Goal: Check status: Check status

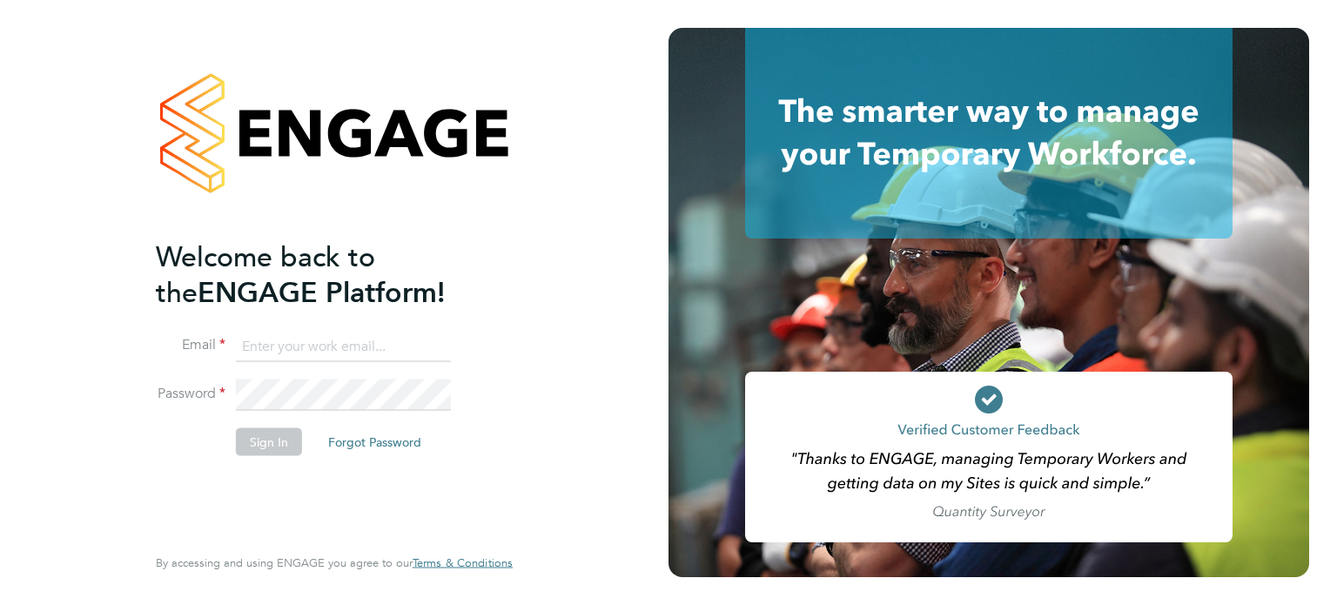
type input "[PERSON_NAME][EMAIL_ADDRESS][PERSON_NAME][DOMAIN_NAME]"
click at [267, 447] on button "Sign In" at bounding box center [269, 441] width 66 height 28
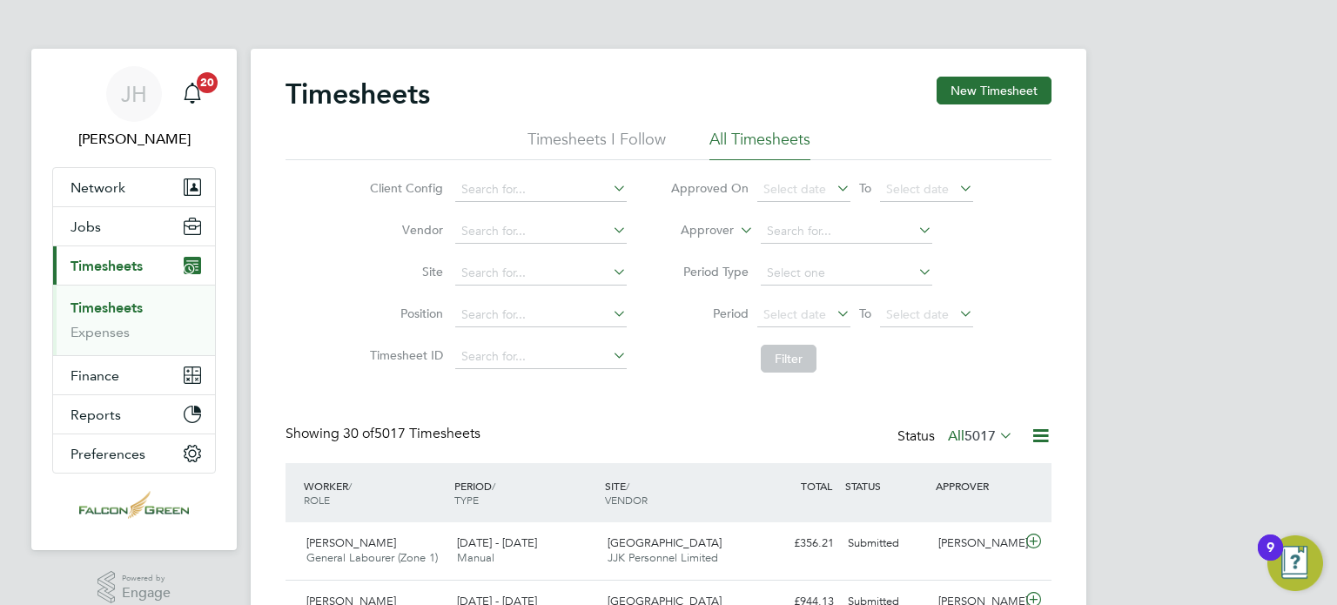
click at [964, 434] on span "5017" at bounding box center [979, 435] width 31 height 17
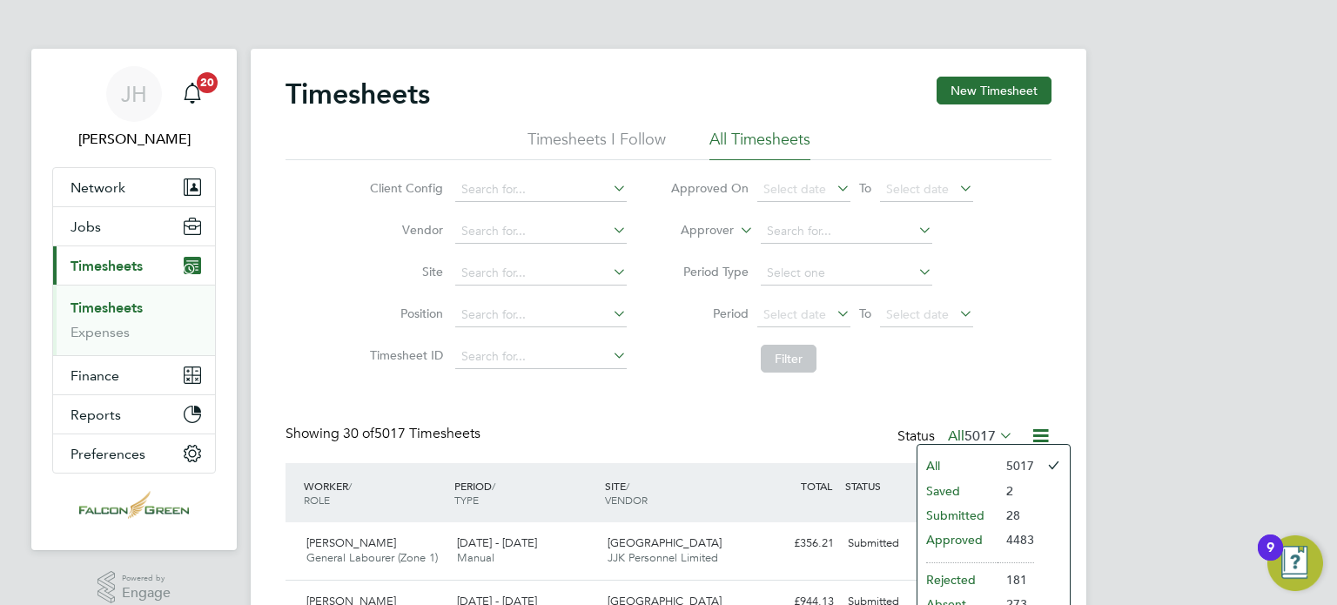
click at [940, 511] on li "Submitted" at bounding box center [957, 515] width 80 height 24
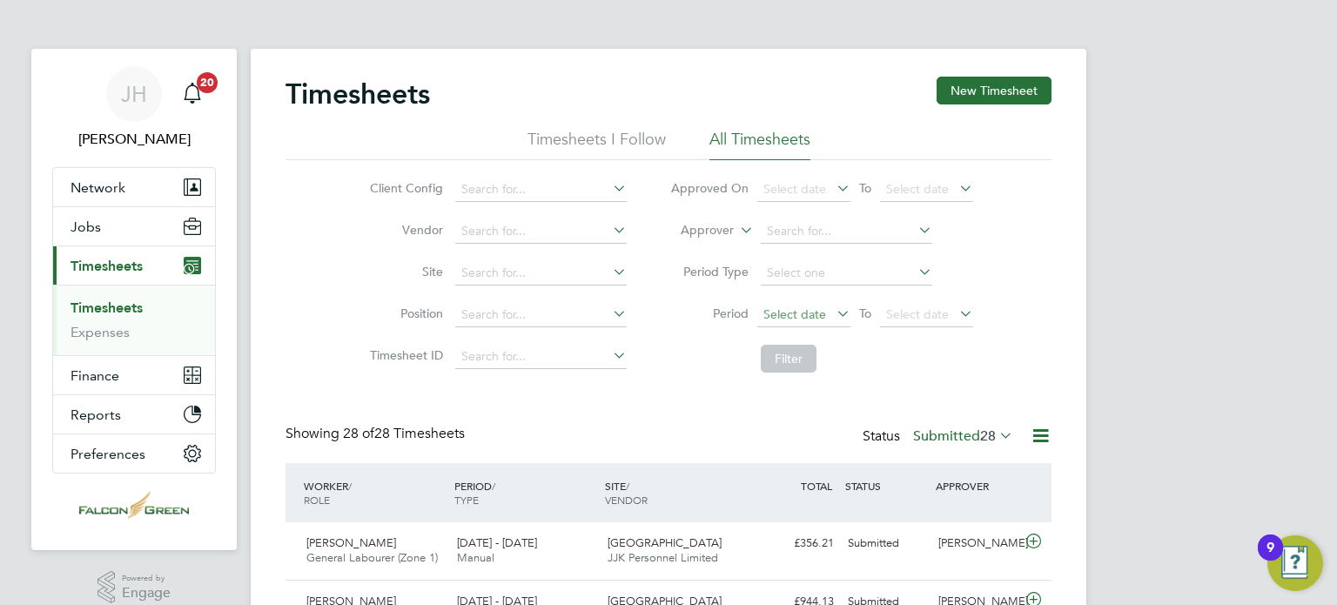
click at [791, 316] on span "Select date" at bounding box center [794, 314] width 63 height 16
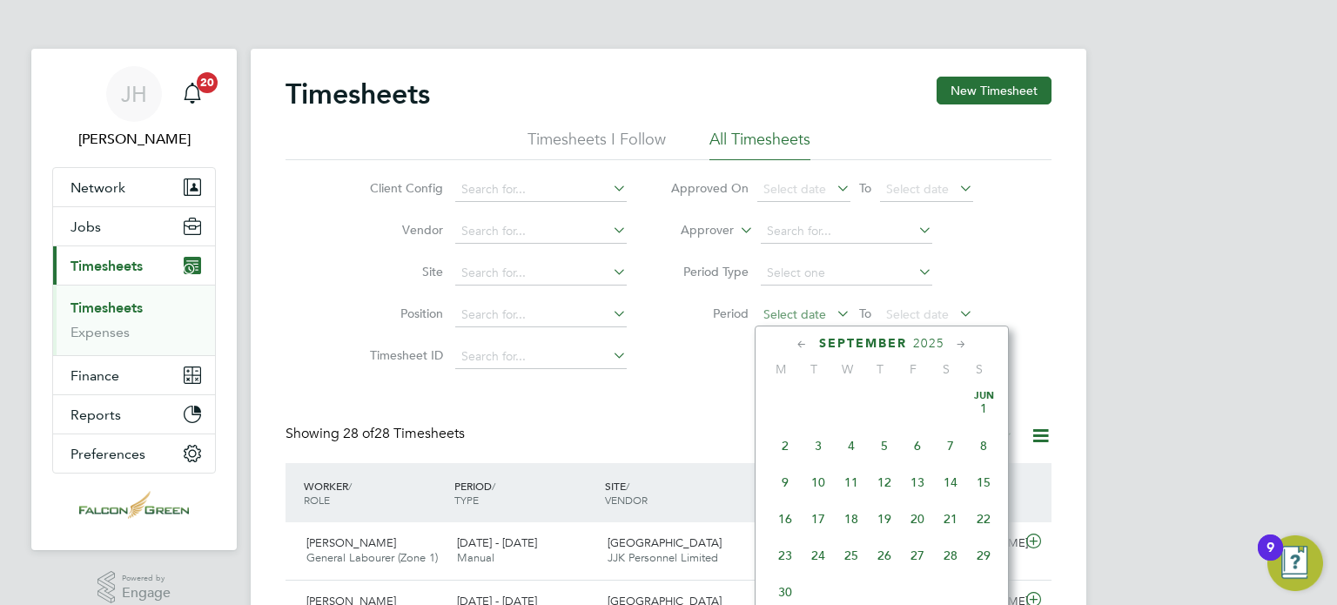
scroll to position [530, 0]
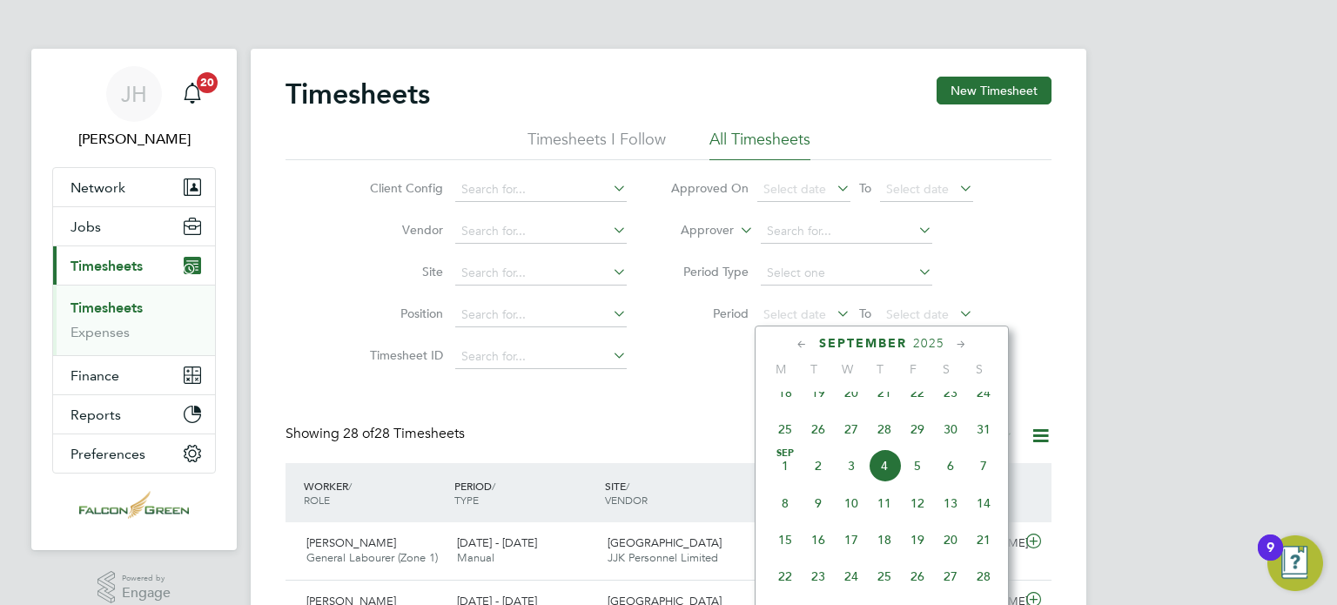
click at [780, 446] on span "25" at bounding box center [785, 429] width 33 height 33
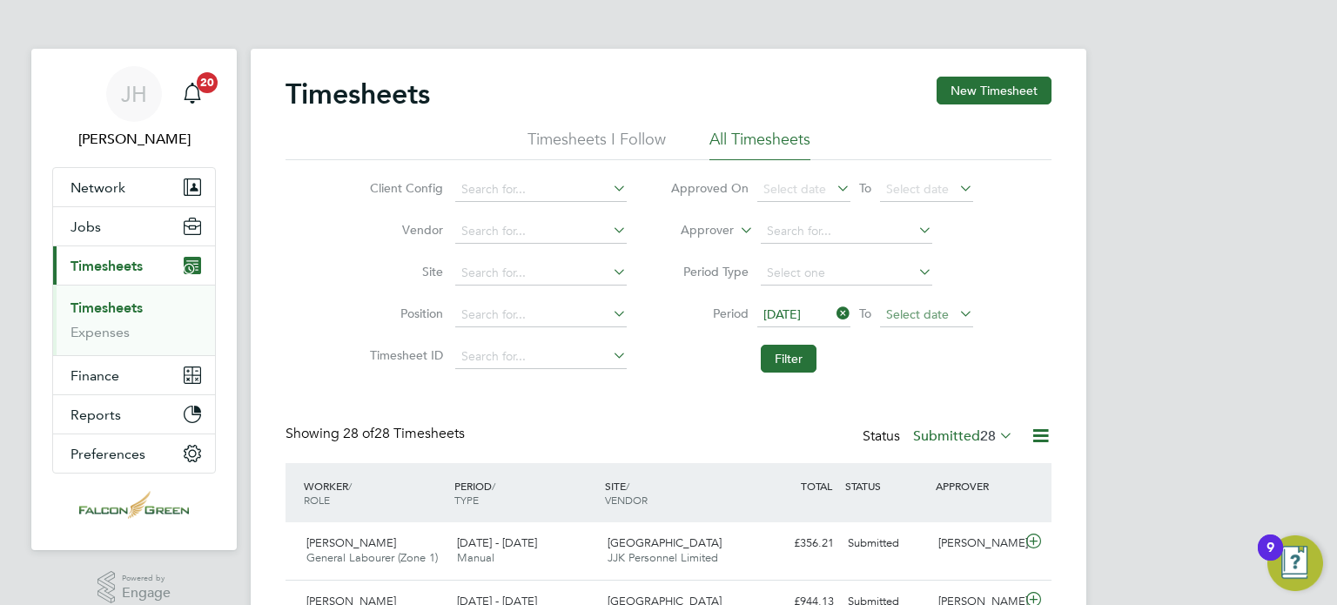
click at [925, 317] on span "Select date" at bounding box center [917, 314] width 63 height 16
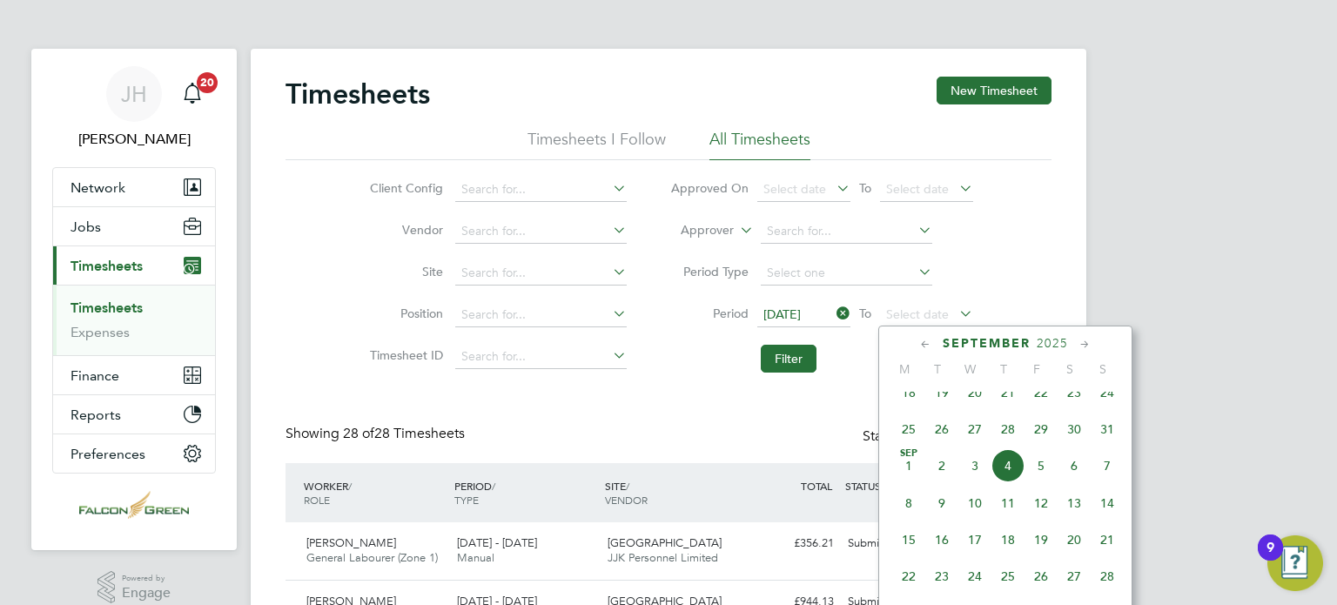
click at [1109, 442] on span "31" at bounding box center [1107, 429] width 33 height 33
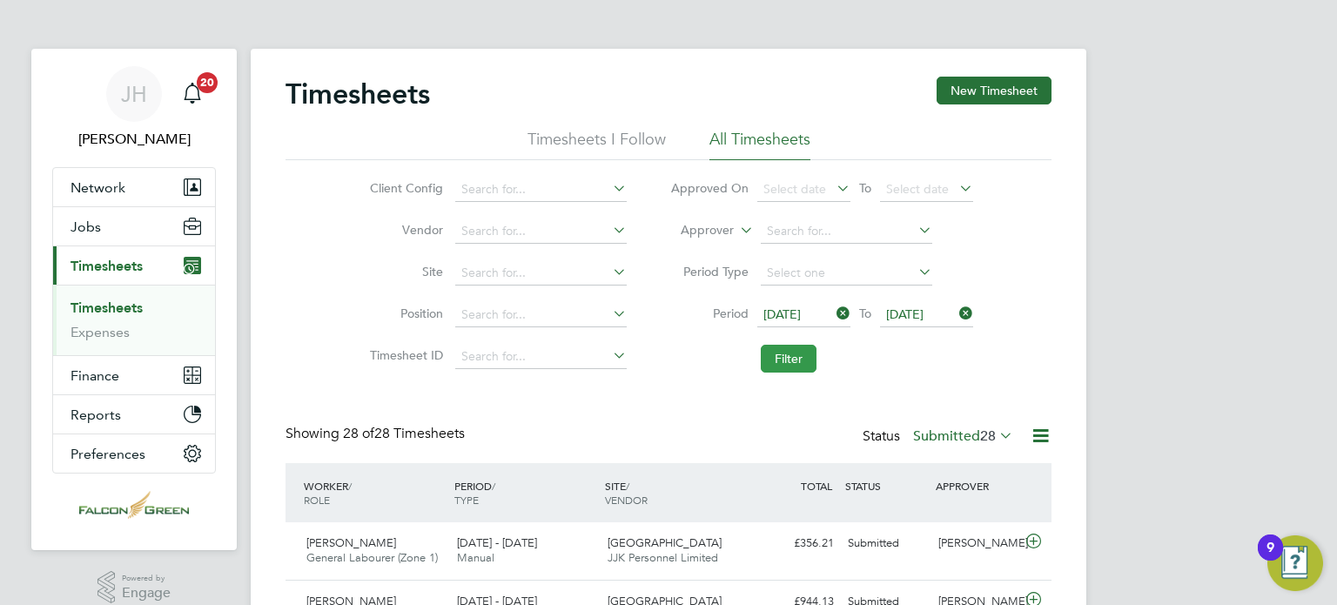
click at [775, 364] on button "Filter" at bounding box center [789, 359] width 56 height 28
click at [956, 445] on div "Status Submitted 21" at bounding box center [940, 437] width 154 height 24
click at [943, 438] on label "Submitted 21" at bounding box center [963, 435] width 100 height 17
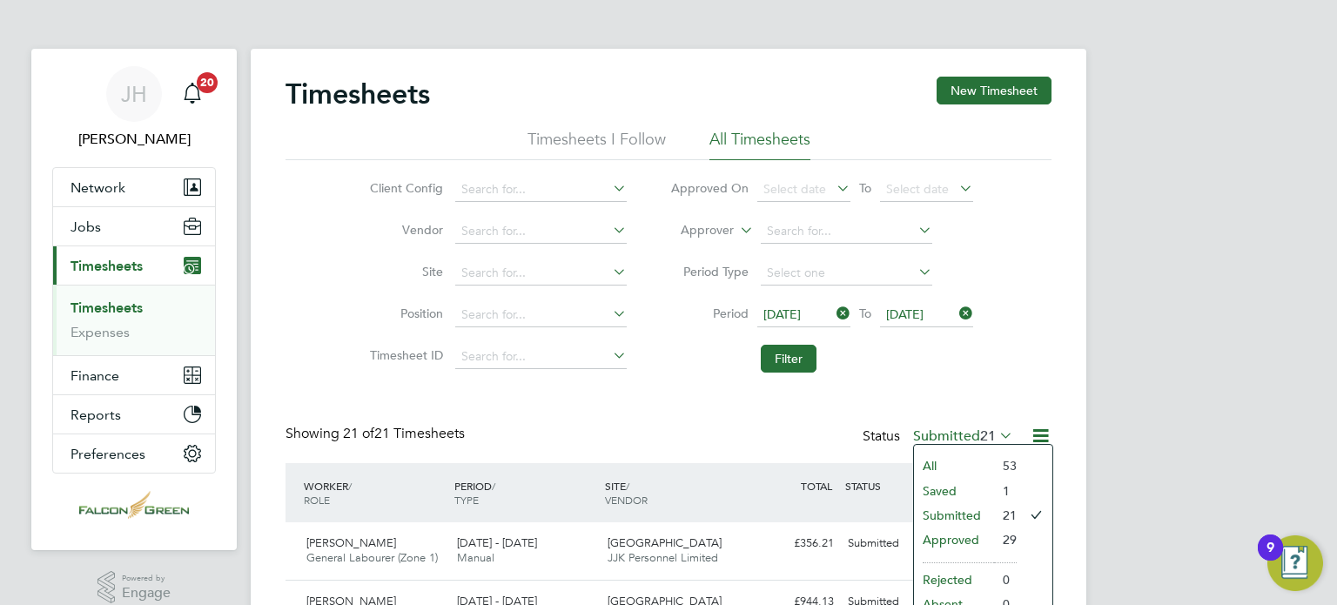
click at [951, 488] on li "Saved" at bounding box center [954, 491] width 80 height 24
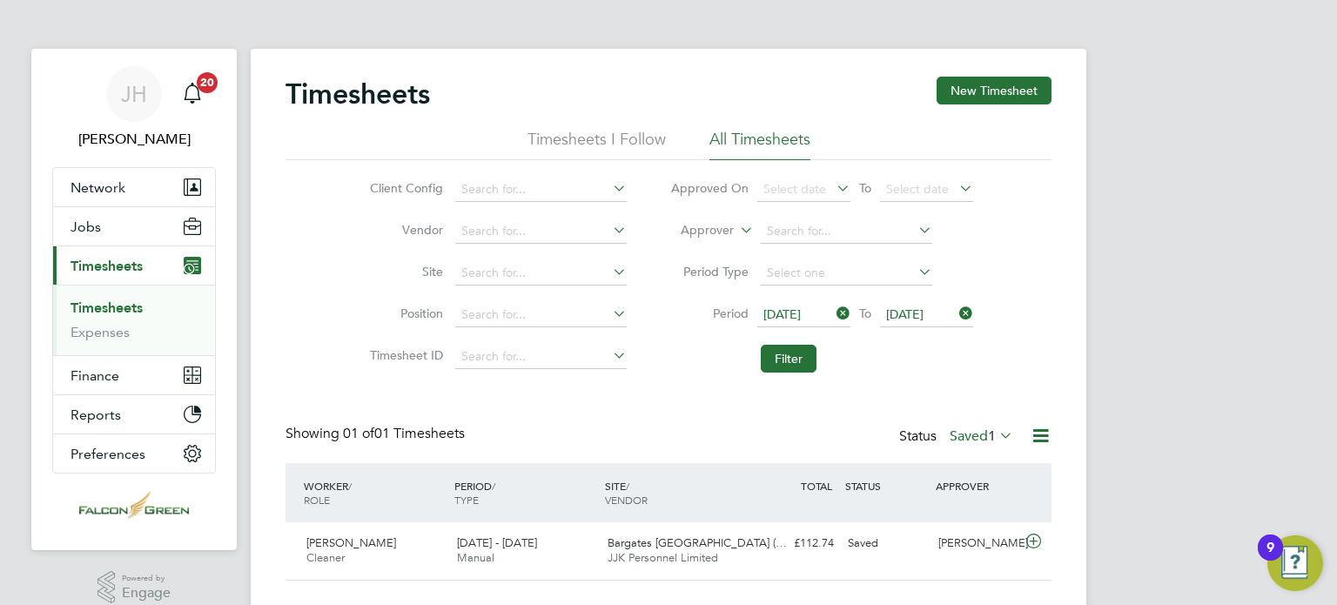
click at [971, 434] on label "Saved 1" at bounding box center [982, 435] width 64 height 17
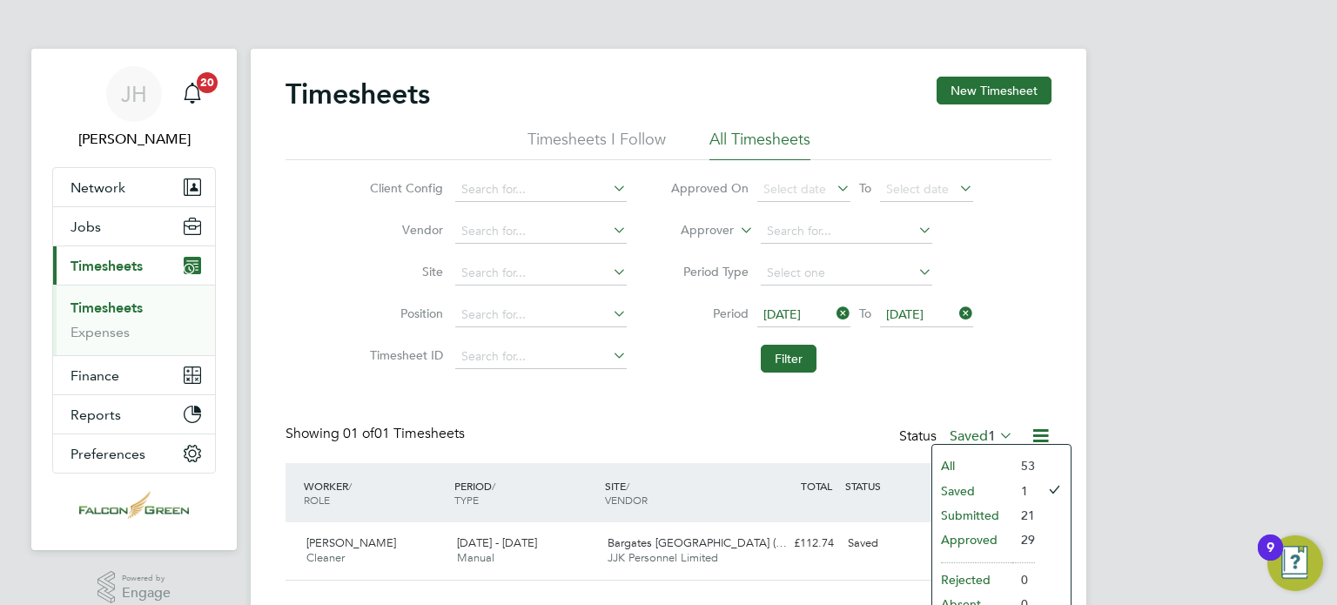
click at [966, 535] on li "Approved" at bounding box center [972, 539] width 80 height 24
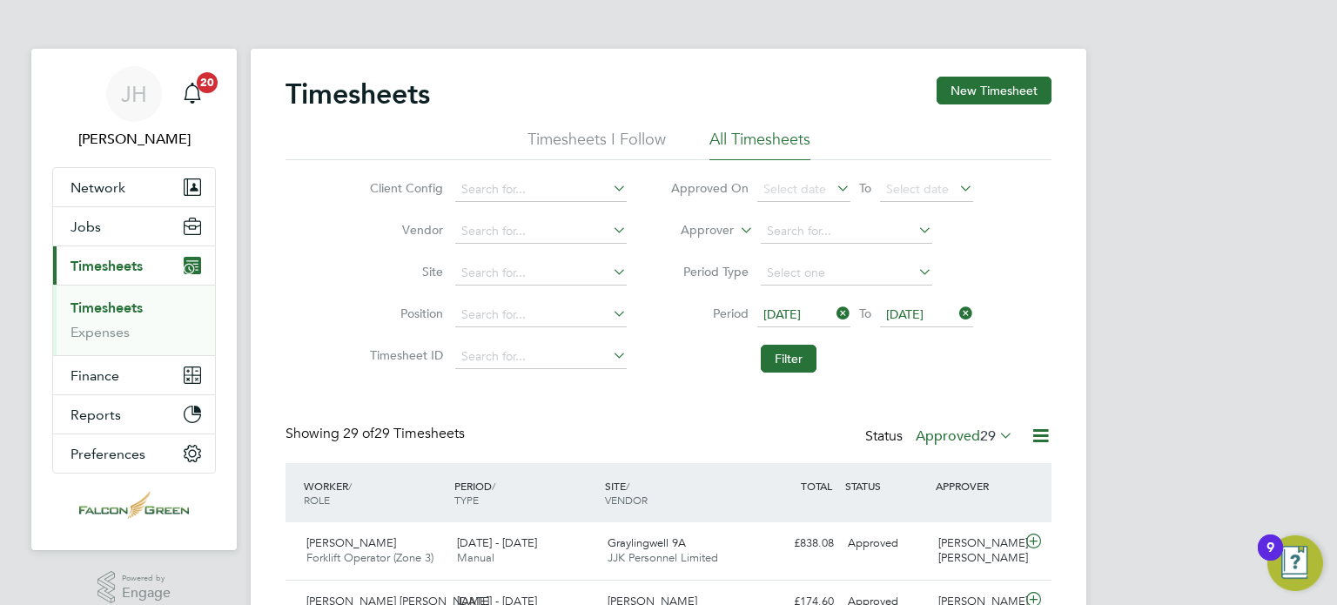
click at [920, 379] on li "Filter" at bounding box center [821, 358] width 346 height 45
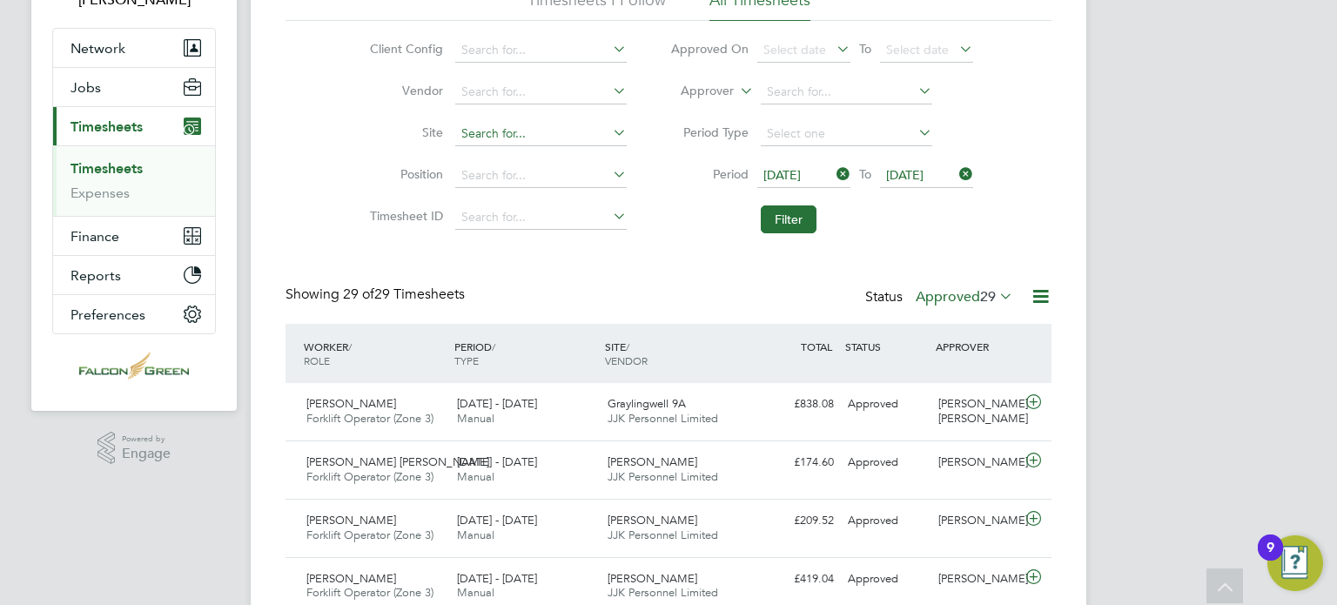
click at [480, 129] on input at bounding box center [540, 134] width 171 height 24
click at [504, 152] on li "[GEOGRAPHIC_DATA] - Woking" at bounding box center [540, 157] width 172 height 24
type input "[GEOGRAPHIC_DATA] - Woking"
click at [794, 222] on button "Filter" at bounding box center [789, 219] width 56 height 28
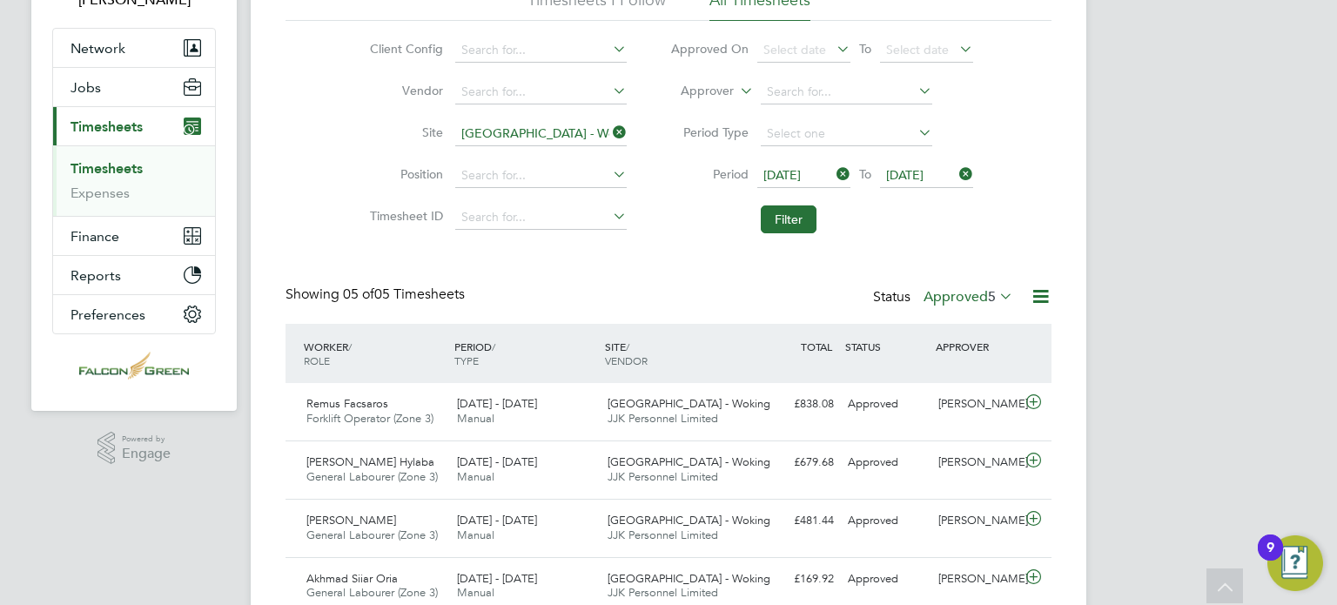
click at [629, 244] on div "Timesheets New Timesheet Timesheets I Follow All Timesheets Client Config Vendo…" at bounding box center [668, 305] width 766 height 736
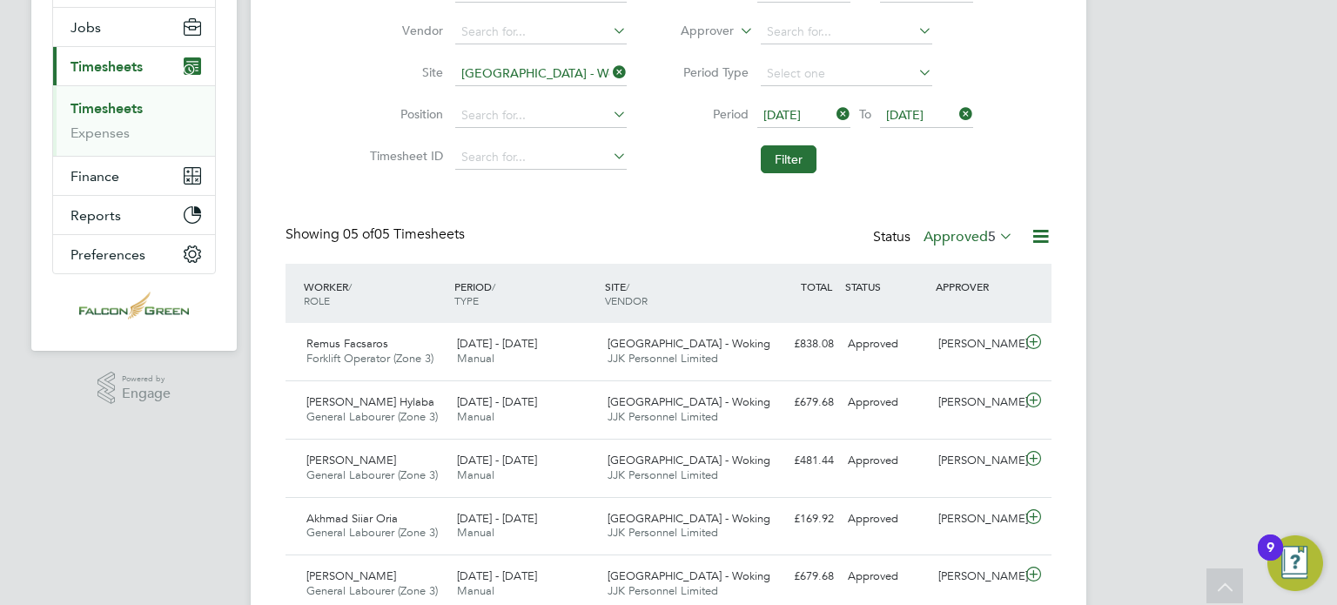
click at [943, 238] on label "Approved 5" at bounding box center [968, 236] width 90 height 17
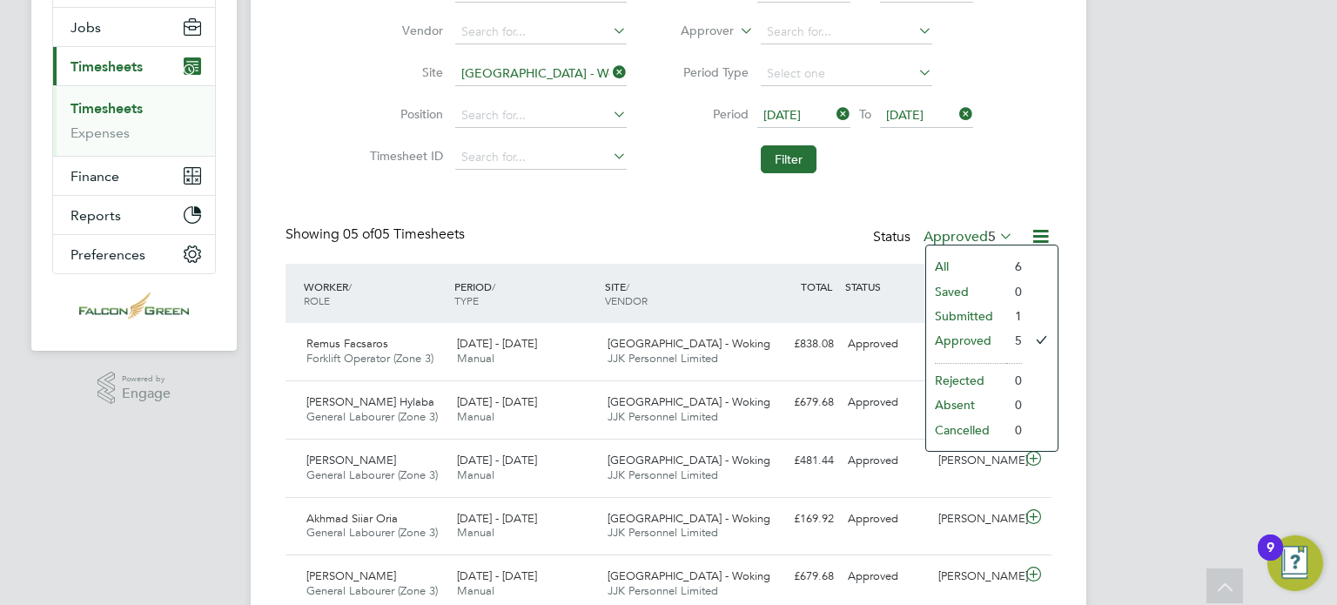
click at [609, 73] on icon at bounding box center [609, 72] width 0 height 24
click at [791, 150] on button "Filter" at bounding box center [789, 159] width 56 height 28
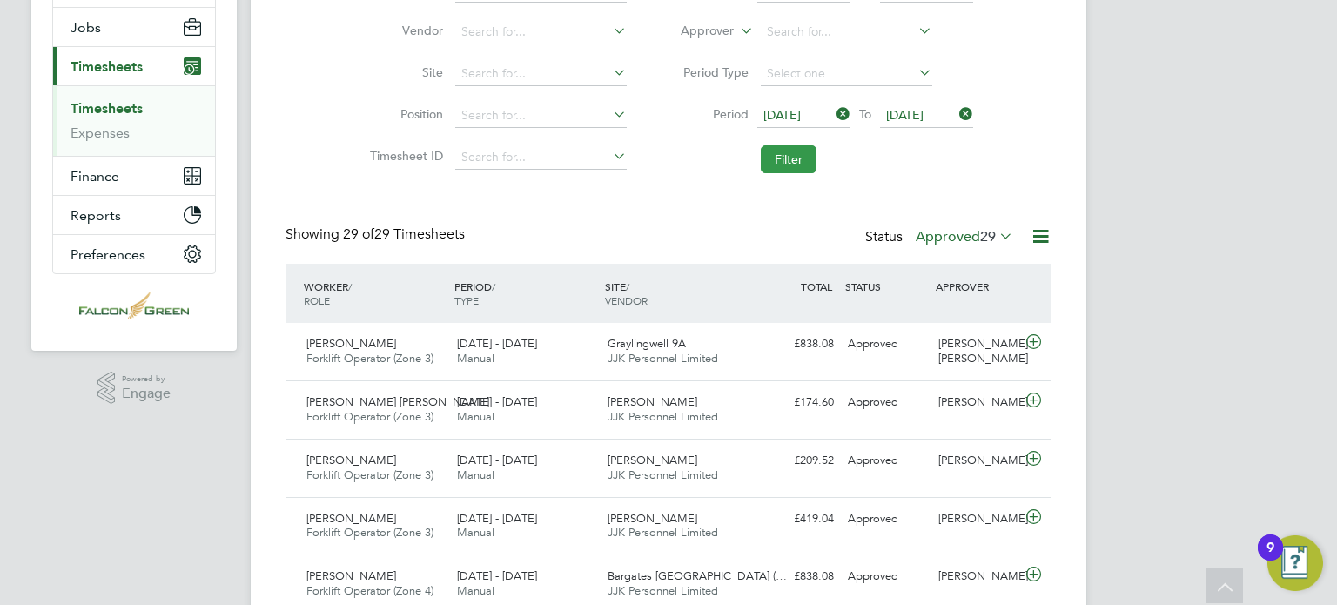
click at [782, 158] on button "Filter" at bounding box center [789, 159] width 56 height 28
click at [776, 40] on input at bounding box center [846, 32] width 171 height 24
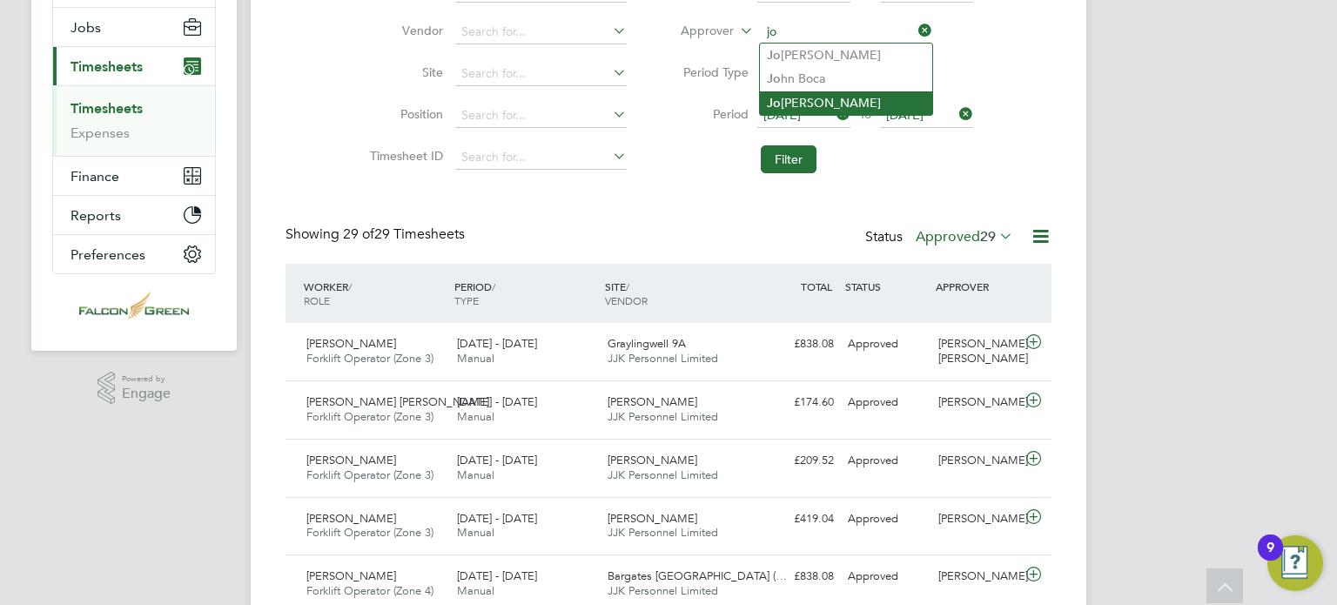
click at [794, 102] on li "Jo nathan Convery" at bounding box center [846, 103] width 172 height 24
type input "Jonathan Convery"
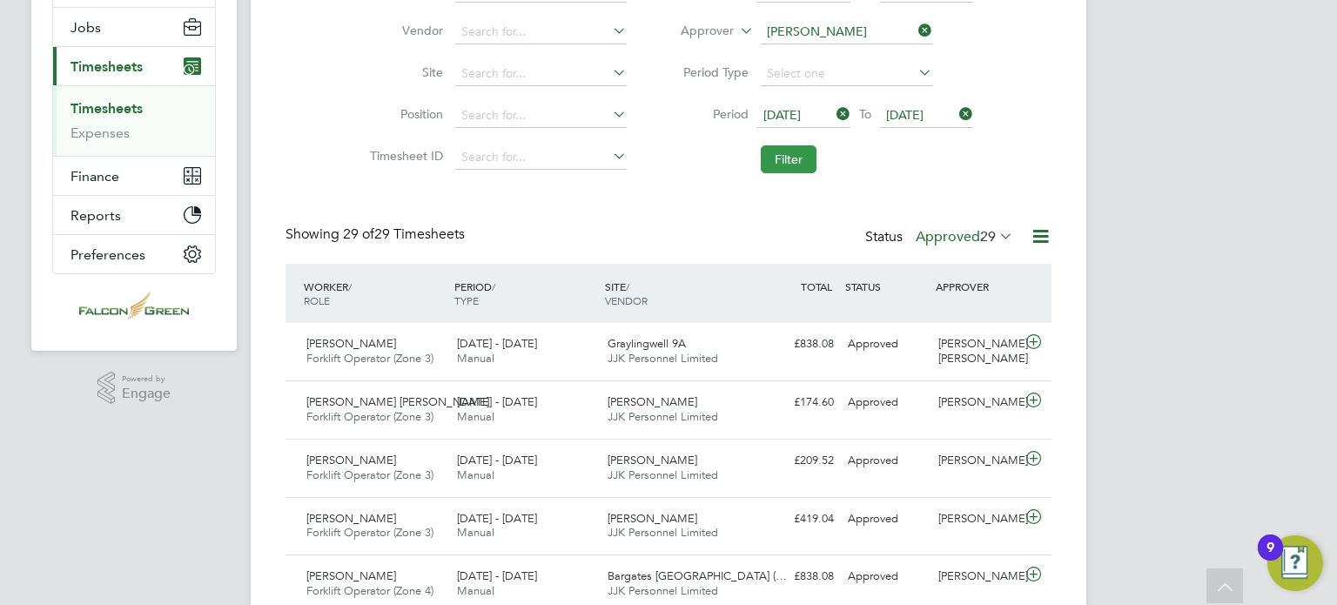
click at [766, 161] on button "Filter" at bounding box center [789, 159] width 56 height 28
click at [788, 156] on button "Filter" at bounding box center [789, 159] width 56 height 28
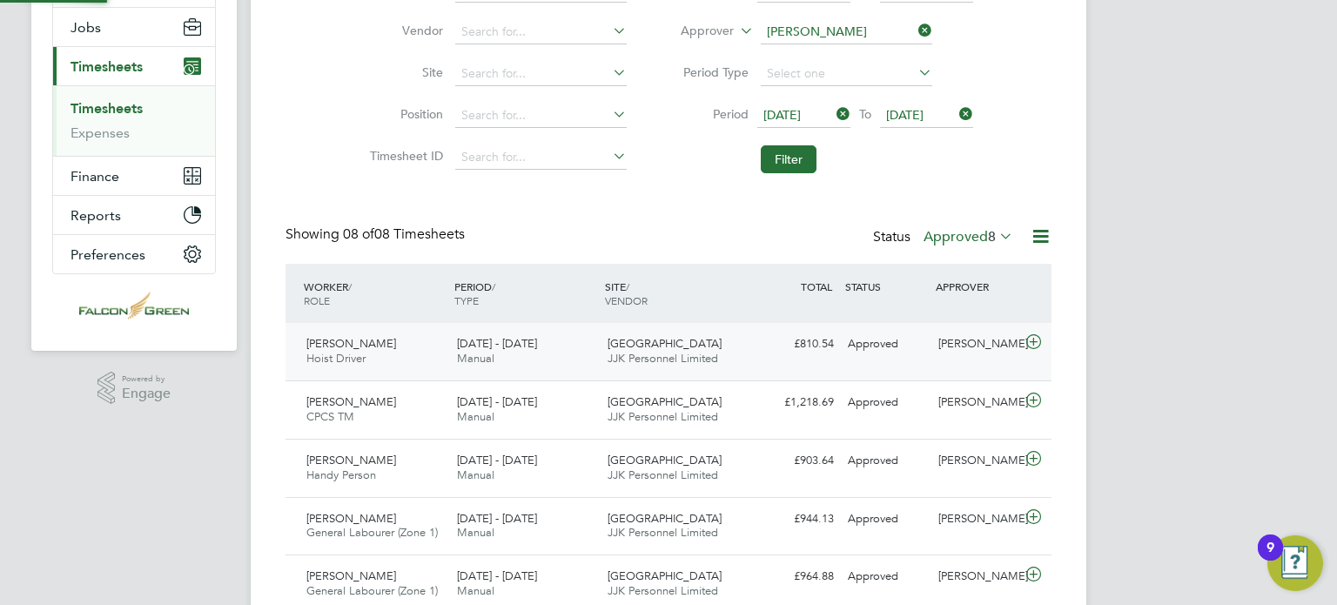
scroll to position [8, 9]
click at [938, 225] on div "Status Approved 8" at bounding box center [945, 237] width 144 height 24
click at [954, 243] on label "Approved 8" at bounding box center [968, 236] width 90 height 17
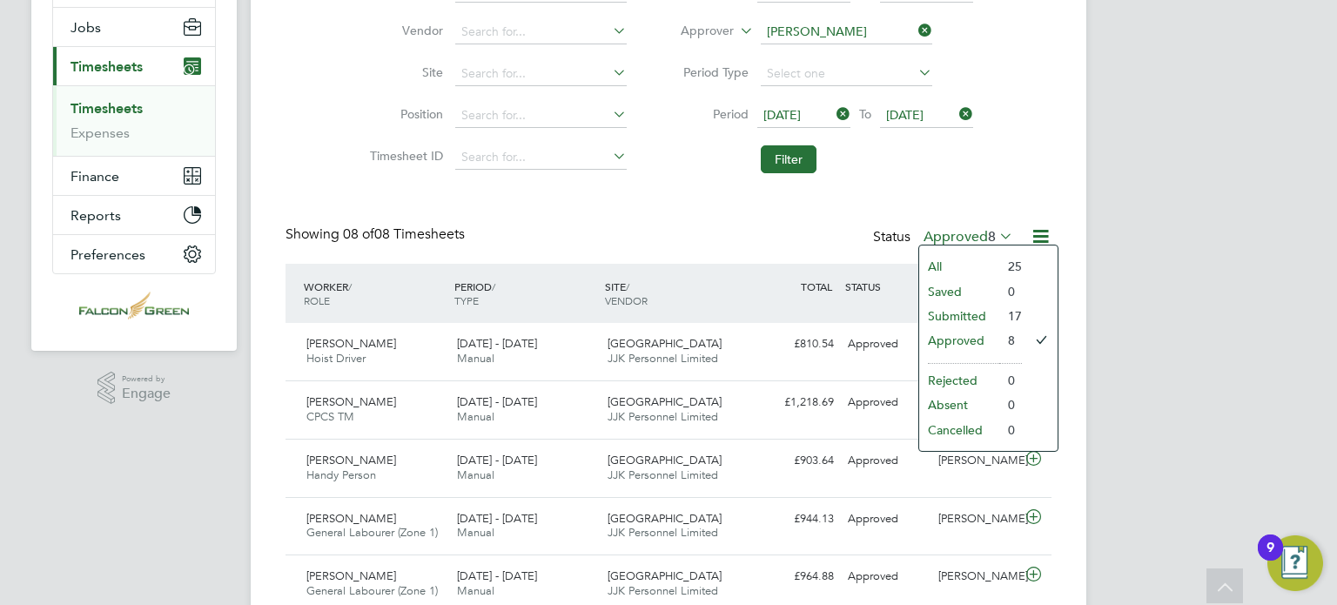
click at [951, 319] on li "Submitted" at bounding box center [959, 316] width 80 height 24
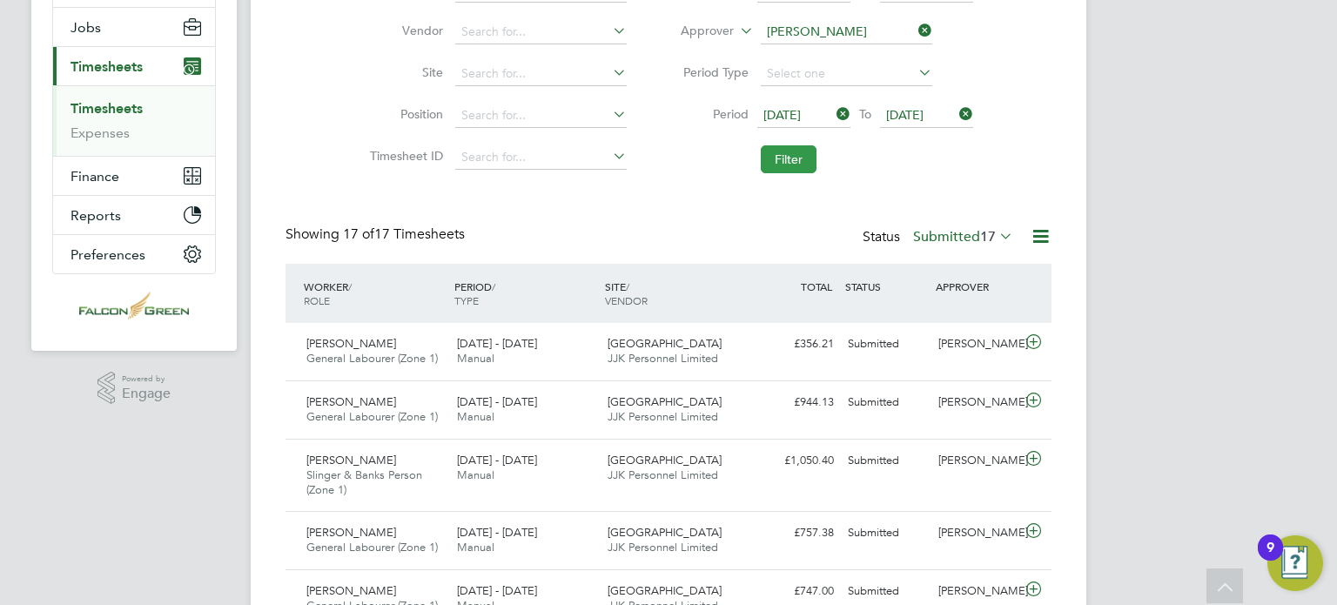
click at [782, 154] on button "Filter" at bounding box center [789, 159] width 56 height 28
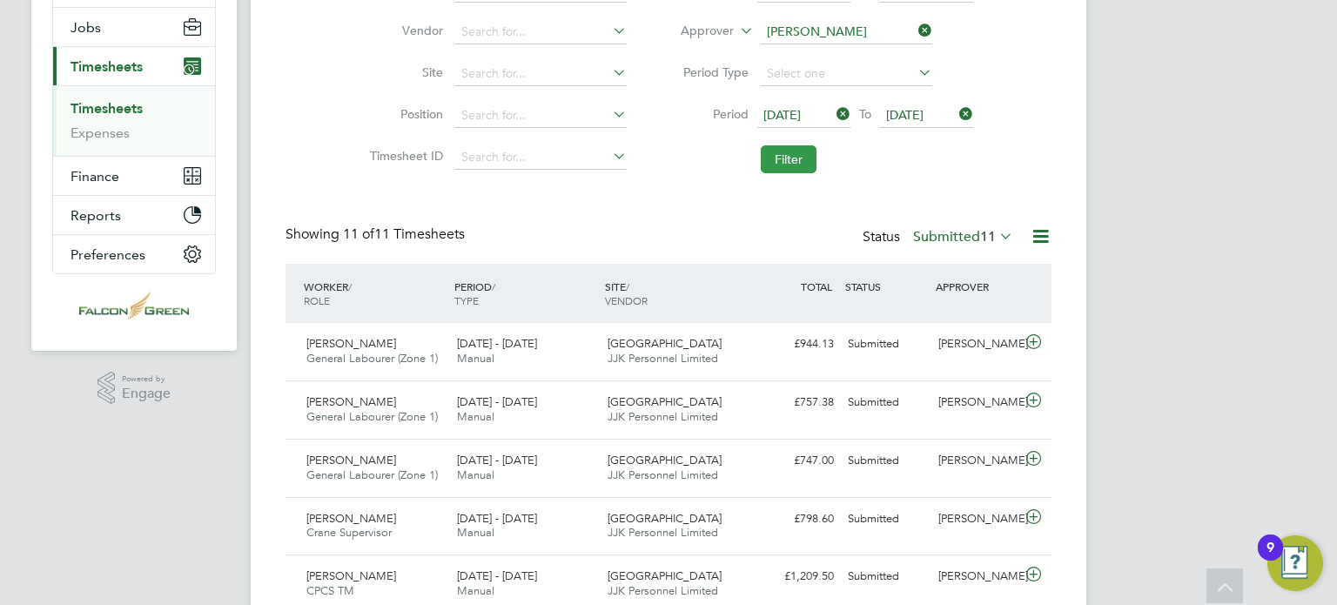
click at [785, 165] on button "Filter" at bounding box center [789, 159] width 56 height 28
click at [797, 166] on button "Filter" at bounding box center [789, 159] width 56 height 28
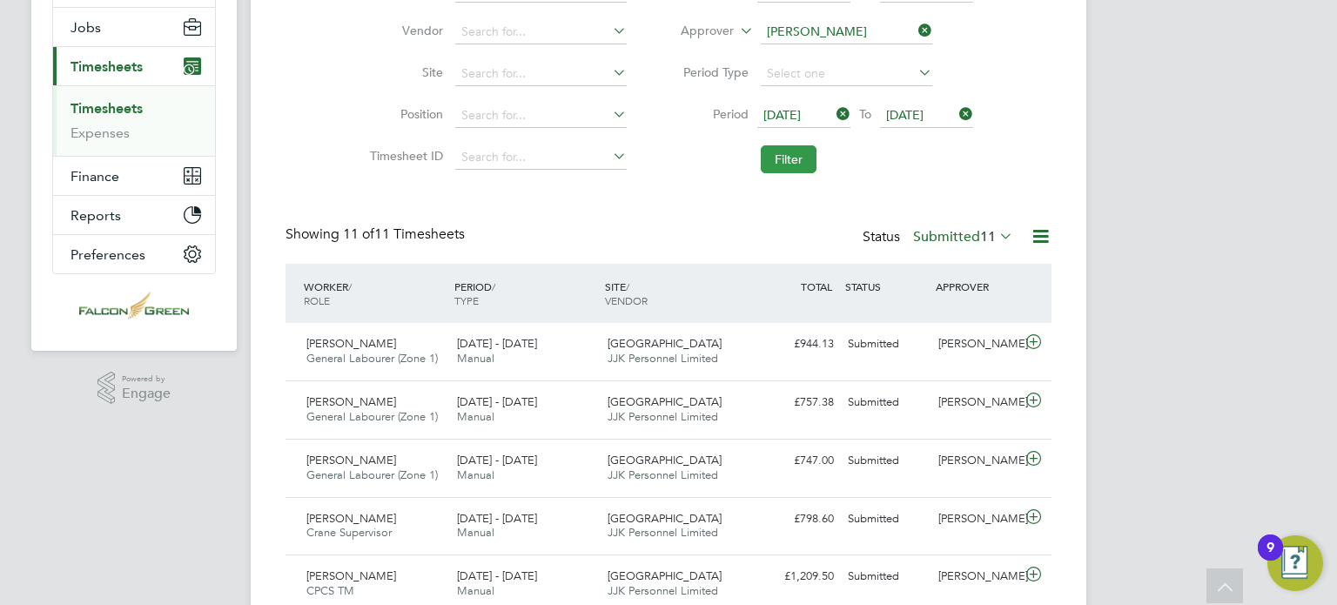
click at [797, 166] on button "Filter" at bounding box center [789, 159] width 56 height 28
click at [780, 164] on button "Filter" at bounding box center [789, 159] width 56 height 28
click at [805, 159] on button "Filter" at bounding box center [789, 159] width 56 height 28
